Goal: Find specific page/section: Find specific page/section

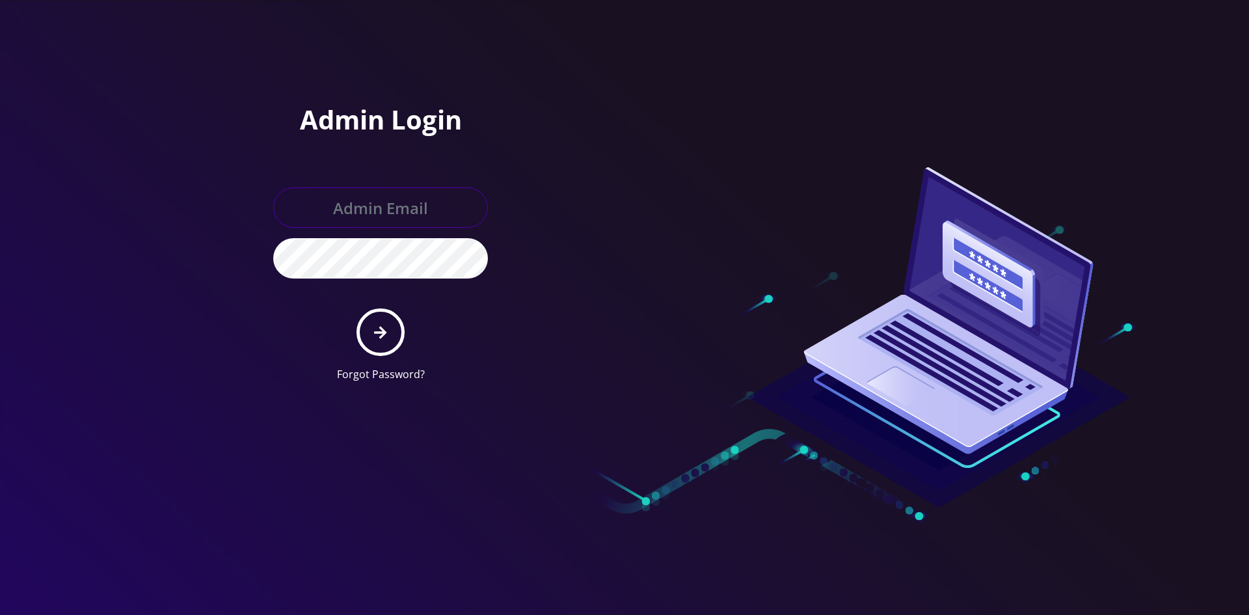
type input "master@britex.pw"
click at [374, 338] on icon "submit" at bounding box center [380, 332] width 12 height 14
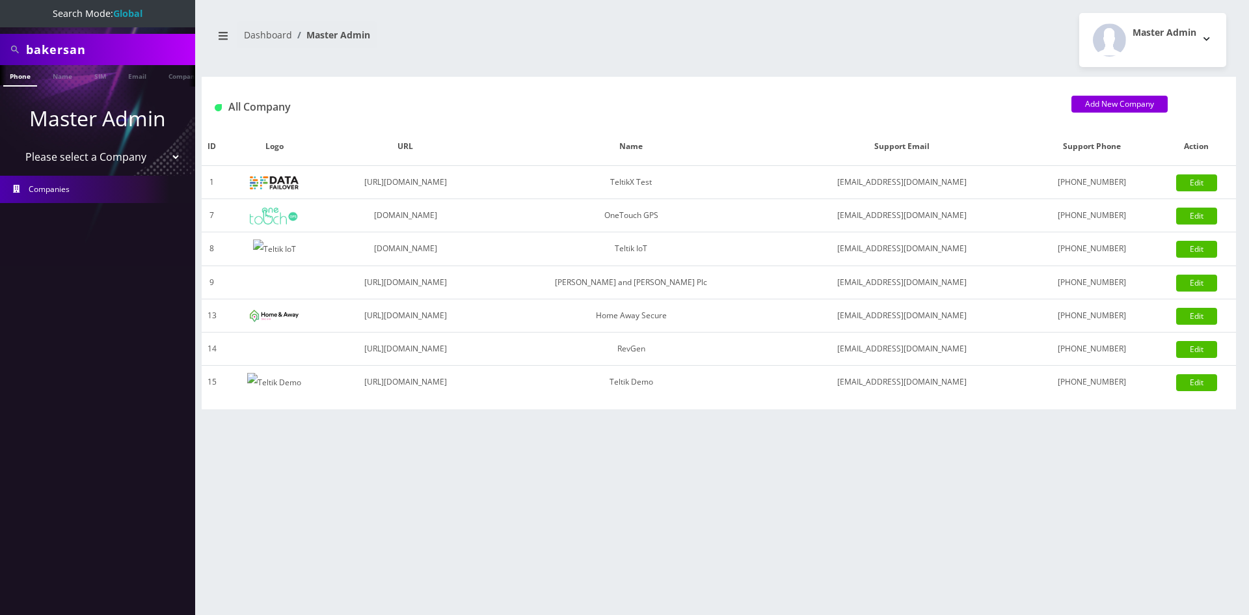
click at [79, 154] on select "Please select a Company TeltikX Test OneTouch GPS Teltik IoT [PERSON_NAME] and …" at bounding box center [98, 156] width 166 height 25
select select "1"
click at [15, 144] on select "Please select a Company TeltikX Test OneTouch GPS Teltik IoT [PERSON_NAME] and …" at bounding box center [98, 156] width 166 height 25
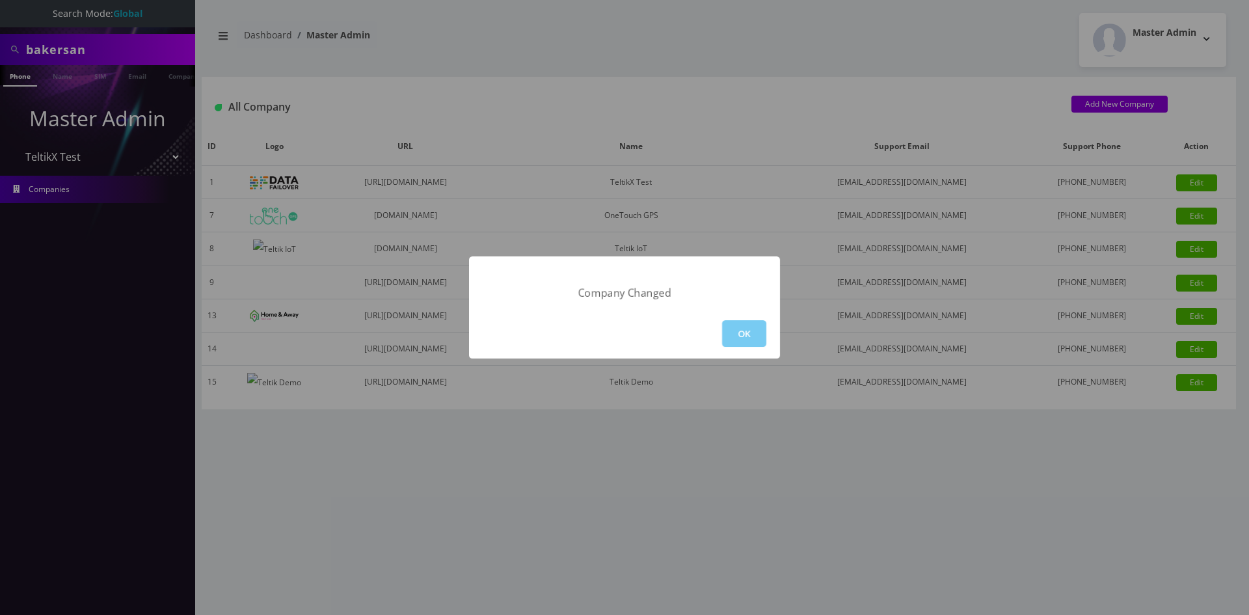
click at [754, 338] on button "OK" at bounding box center [744, 333] width 44 height 27
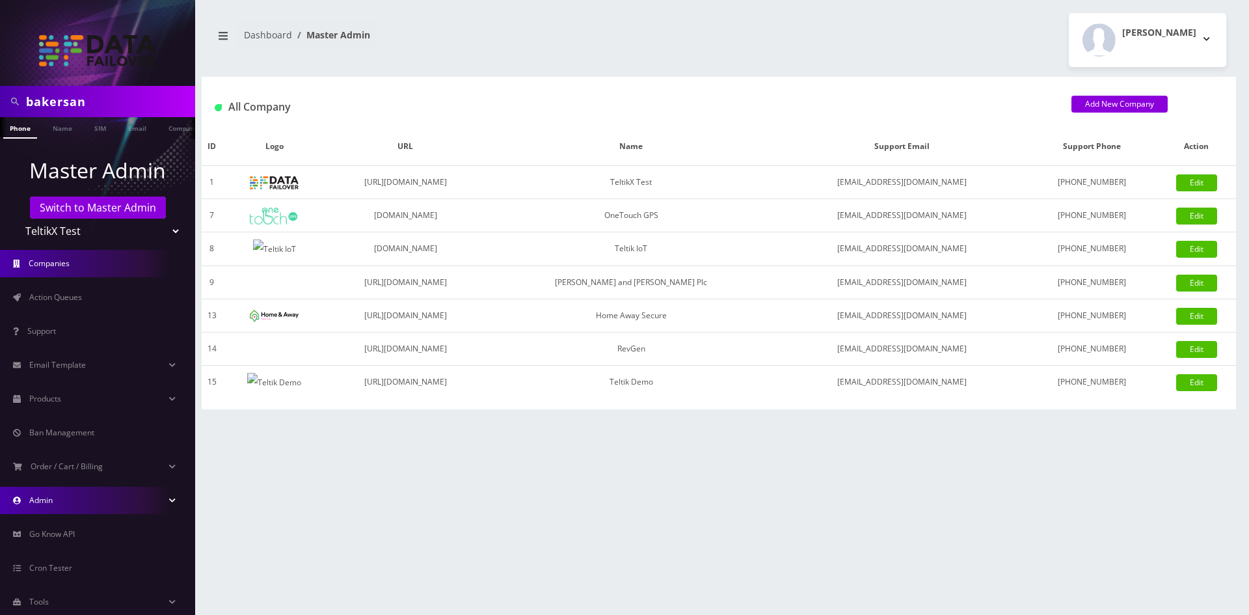
click at [59, 509] on link "Admin" at bounding box center [97, 499] width 195 height 27
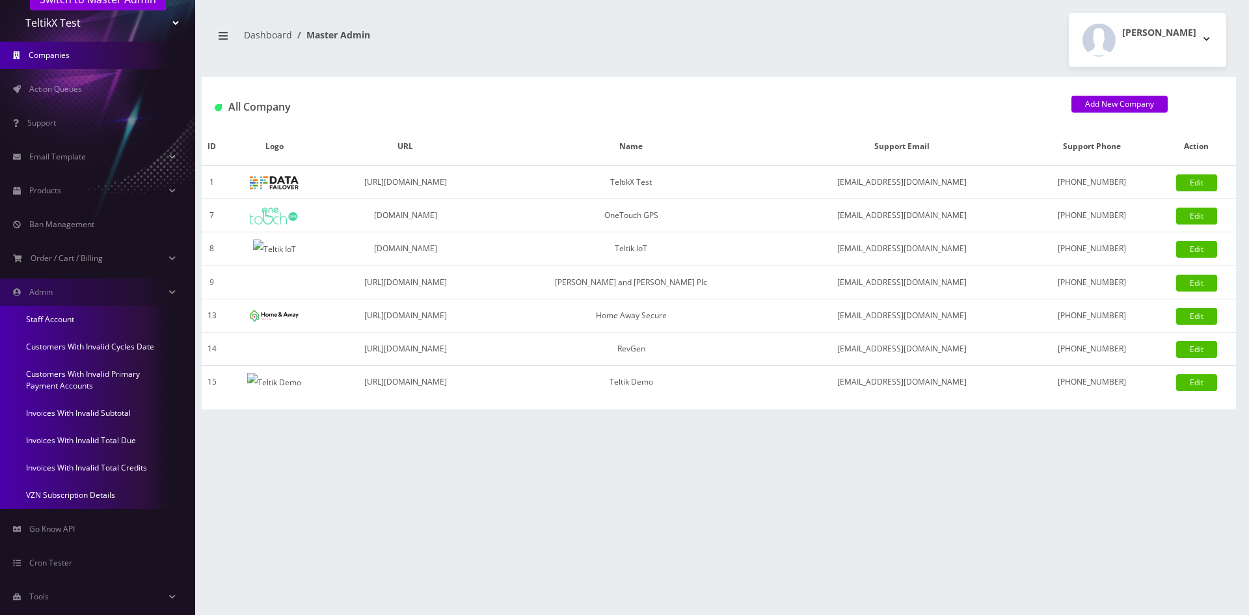
scroll to position [230, 0]
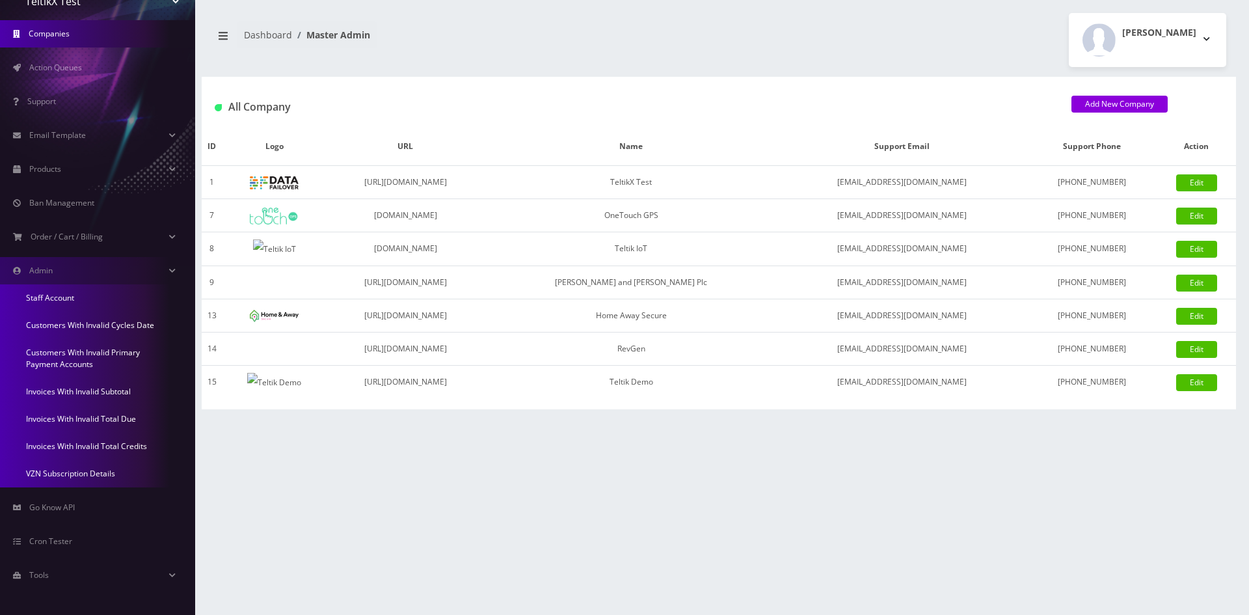
click at [74, 448] on link "Invoices With Invalid Total Credits" at bounding box center [97, 445] width 195 height 27
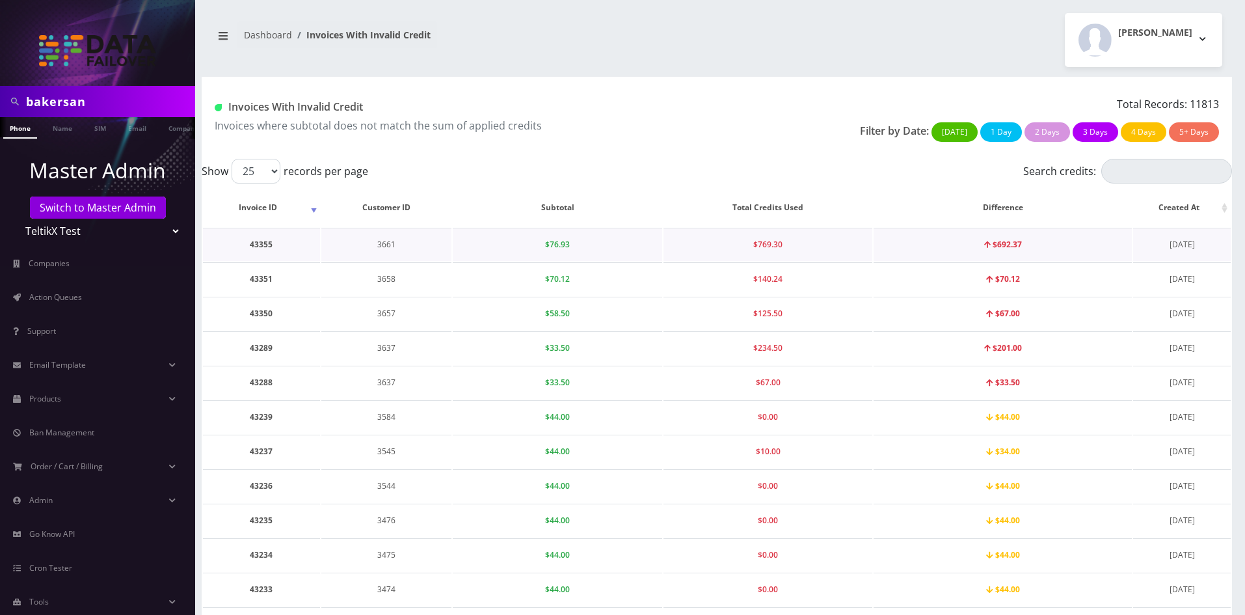
click at [264, 244] on td "43355" at bounding box center [261, 244] width 117 height 33
click at [264, 243] on td "43355" at bounding box center [261, 244] width 117 height 33
copy td "43355"
click at [267, 249] on td "43355" at bounding box center [261, 244] width 117 height 33
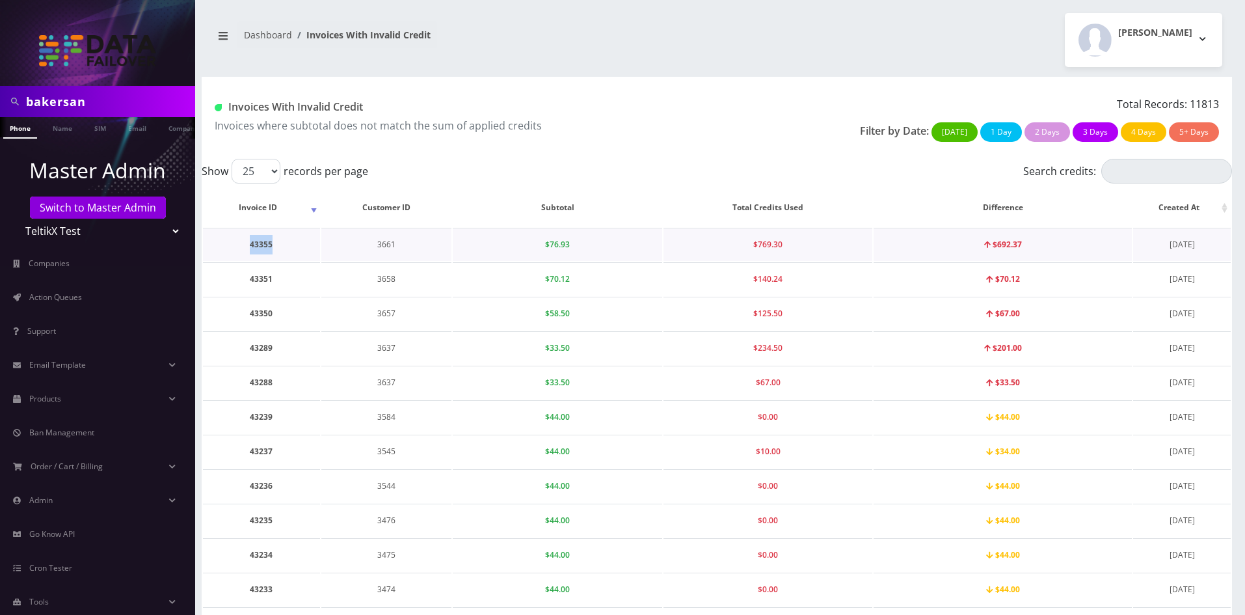
click at [263, 245] on td "43355" at bounding box center [261, 244] width 117 height 33
click at [79, 296] on span "Action Queues" at bounding box center [55, 296] width 53 height 11
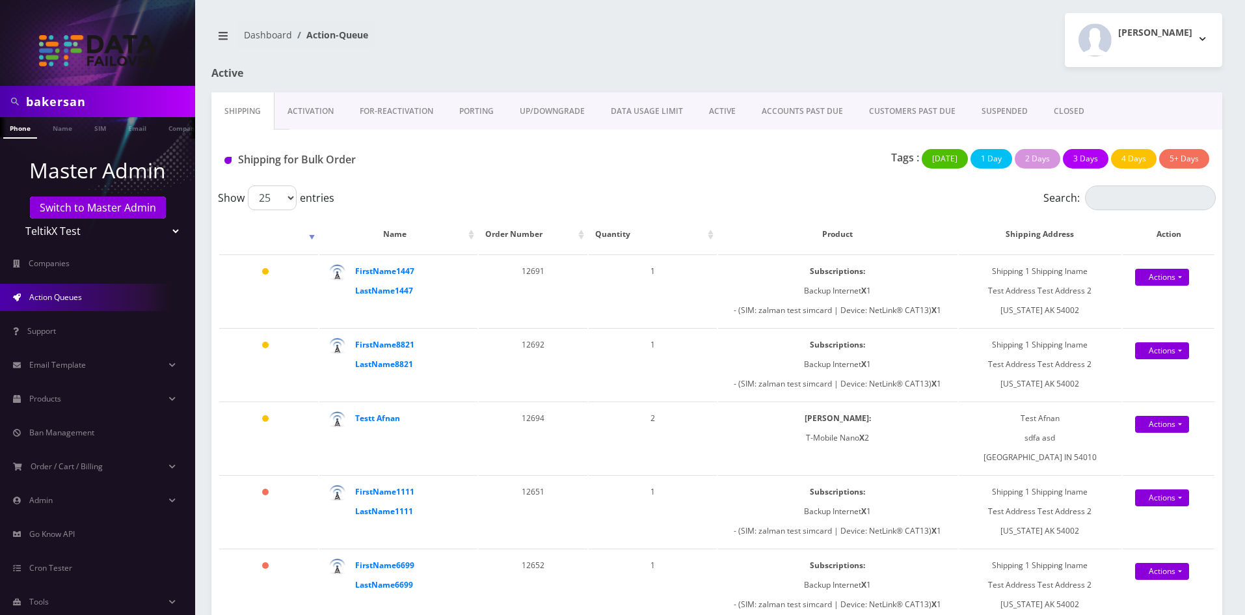
click at [316, 109] on link "Activation" at bounding box center [310, 111] width 72 height 38
